Goal: Information Seeking & Learning: Learn about a topic

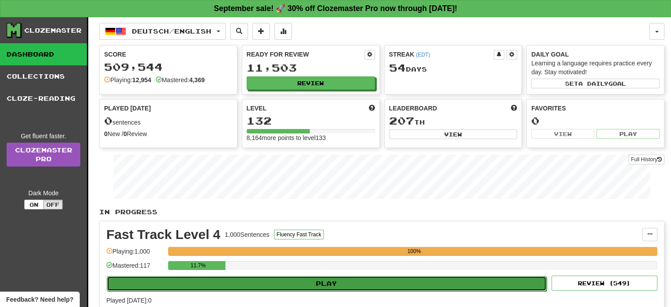
click at [349, 284] on button "Play" at bounding box center [327, 283] width 440 height 15
select select "**"
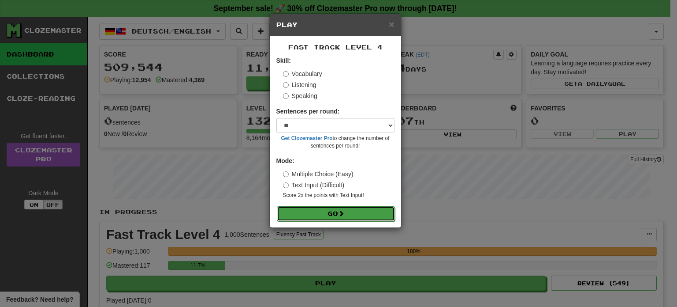
click at [356, 208] on button "Go" at bounding box center [336, 213] width 118 height 15
